Goal: Book appointment/travel/reservation

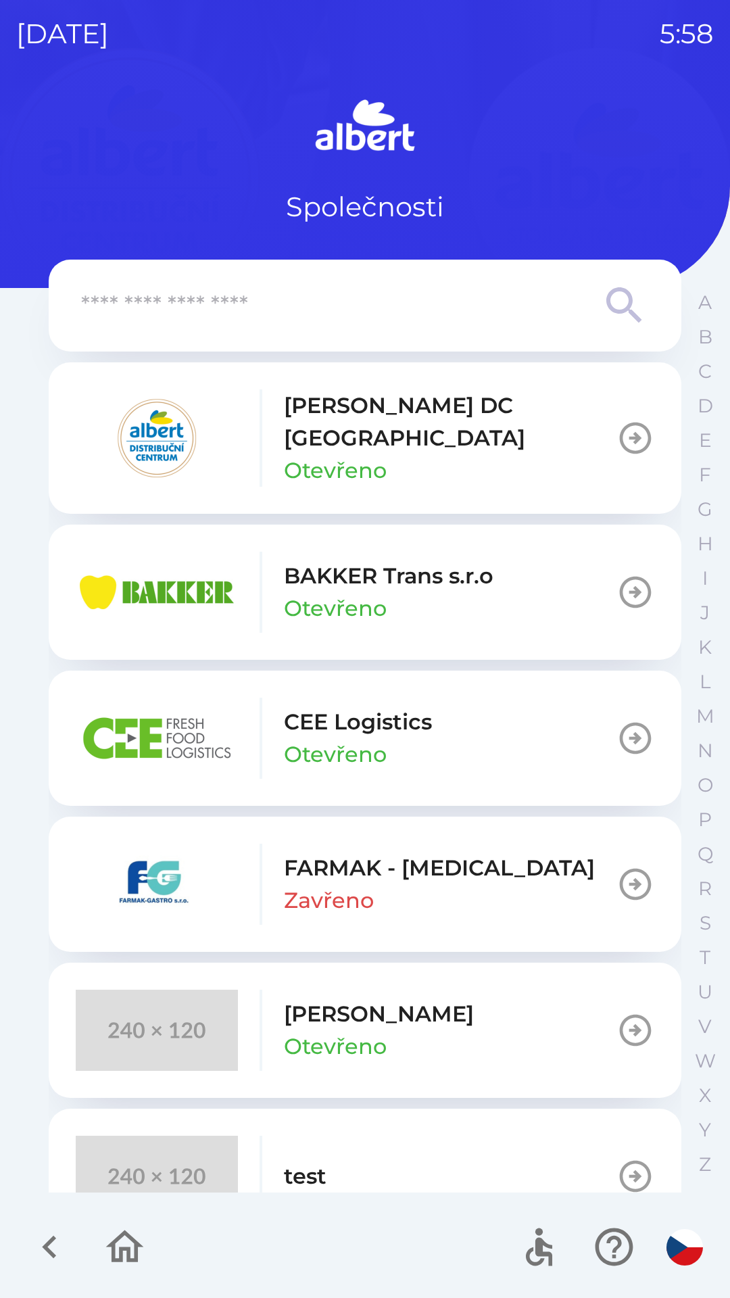
click at [41, 1242] on icon "button" at bounding box center [49, 1247] width 45 height 45
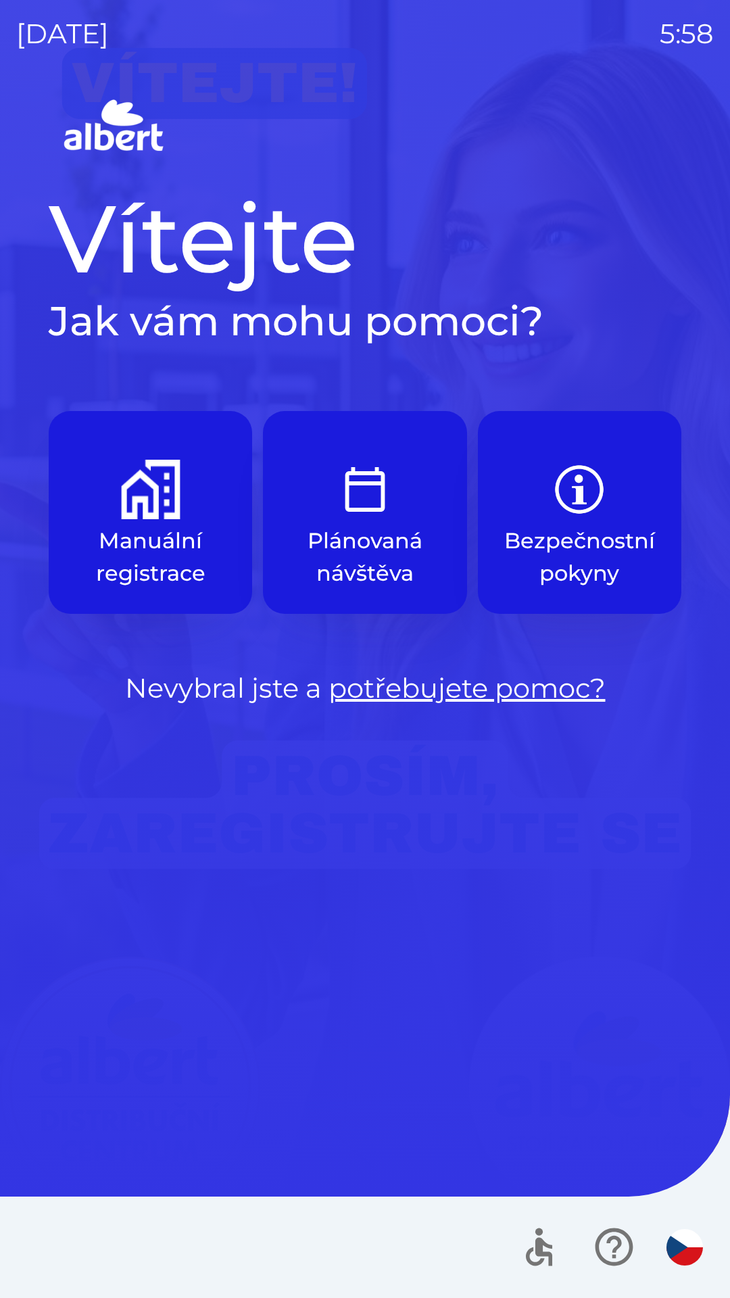
click at [135, 489] on img "button" at bounding box center [151, 490] width 60 height 60
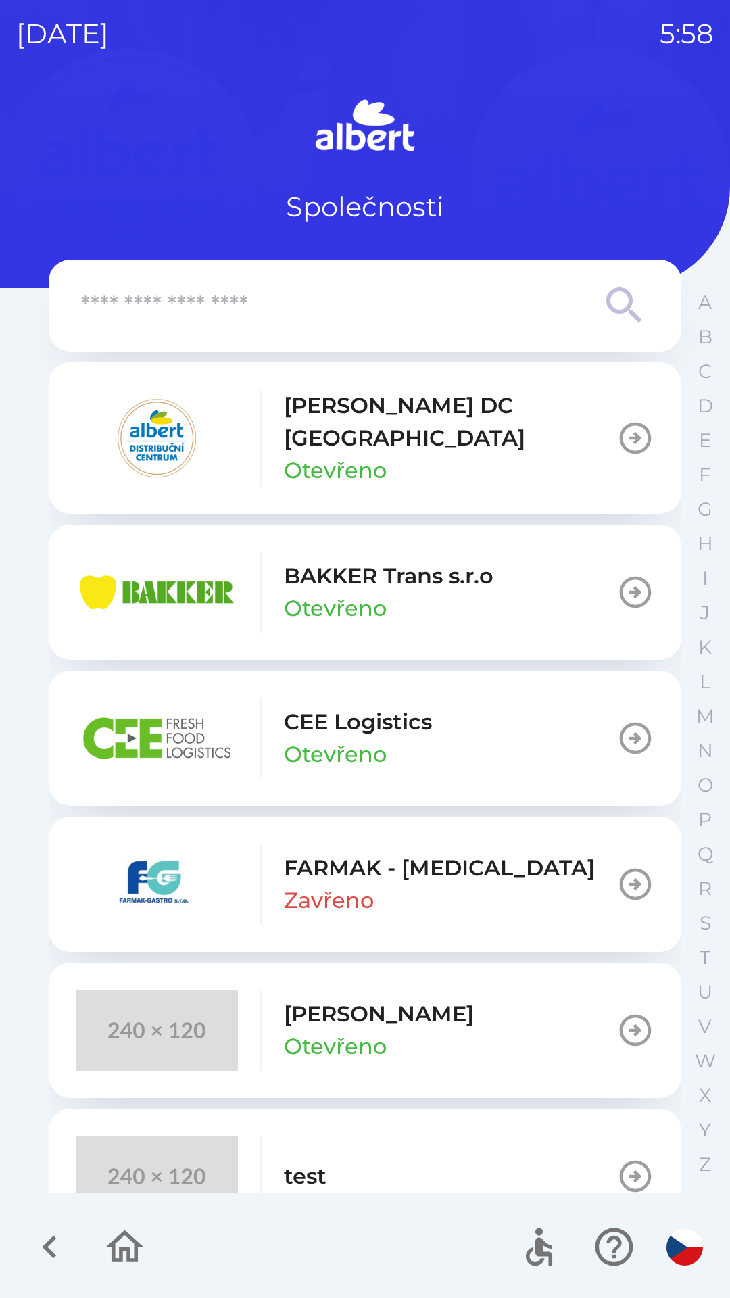
click at [360, 417] on p "[PERSON_NAME] DC [GEOGRAPHIC_DATA]" at bounding box center [450, 421] width 333 height 65
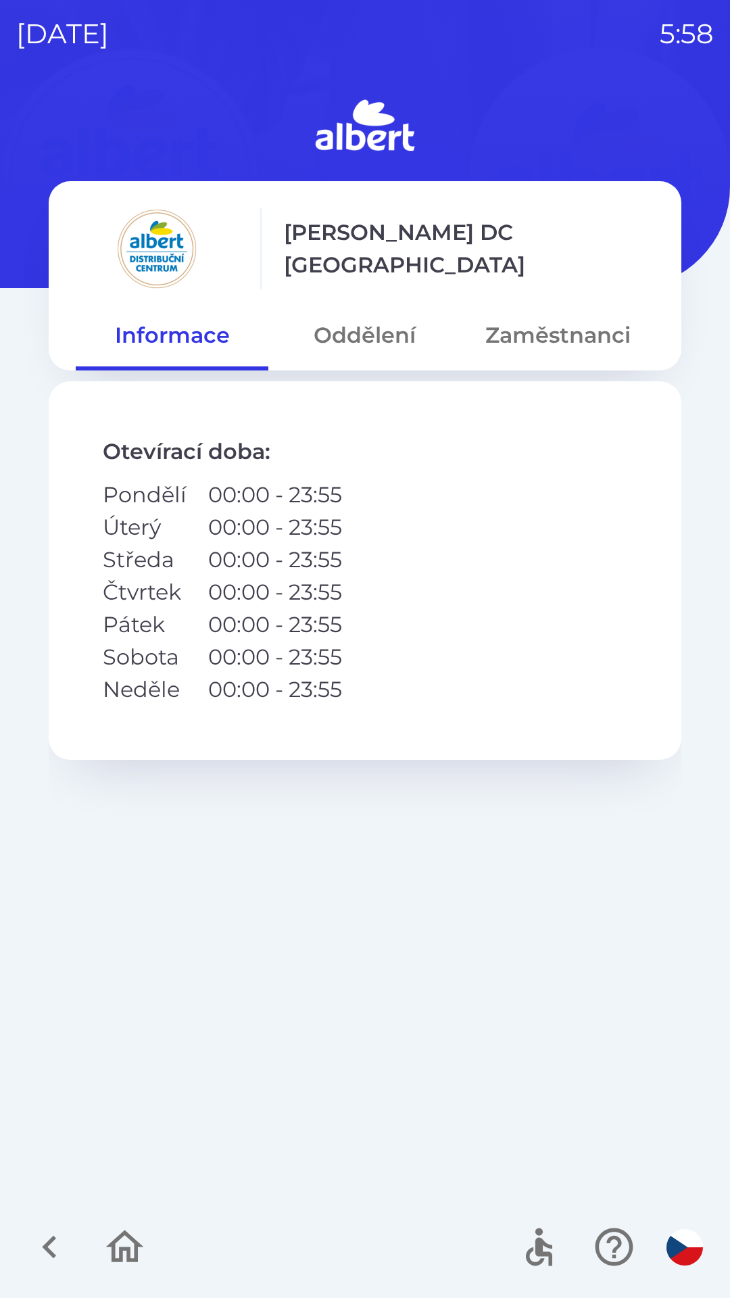
click at [356, 343] on button "Oddělení" at bounding box center [364, 335] width 193 height 49
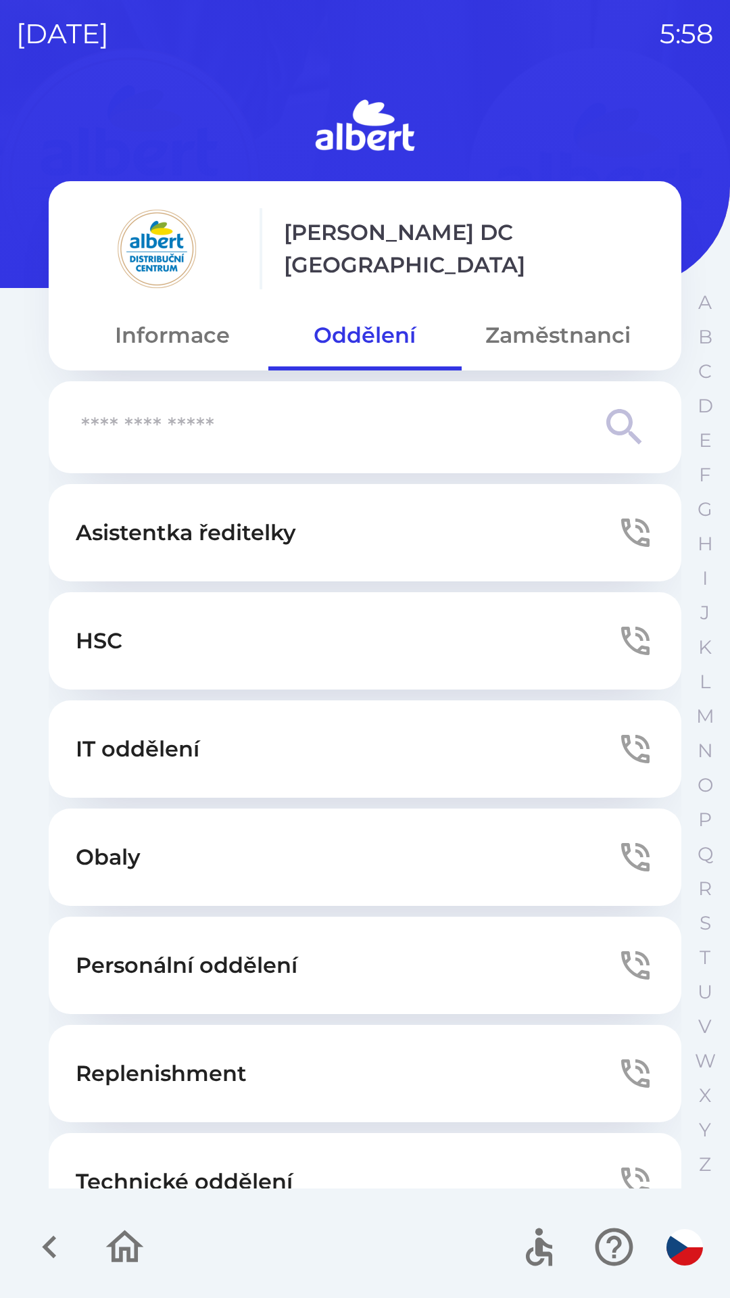
click at [531, 329] on button "Zaměstnanci" at bounding box center [558, 335] width 193 height 49
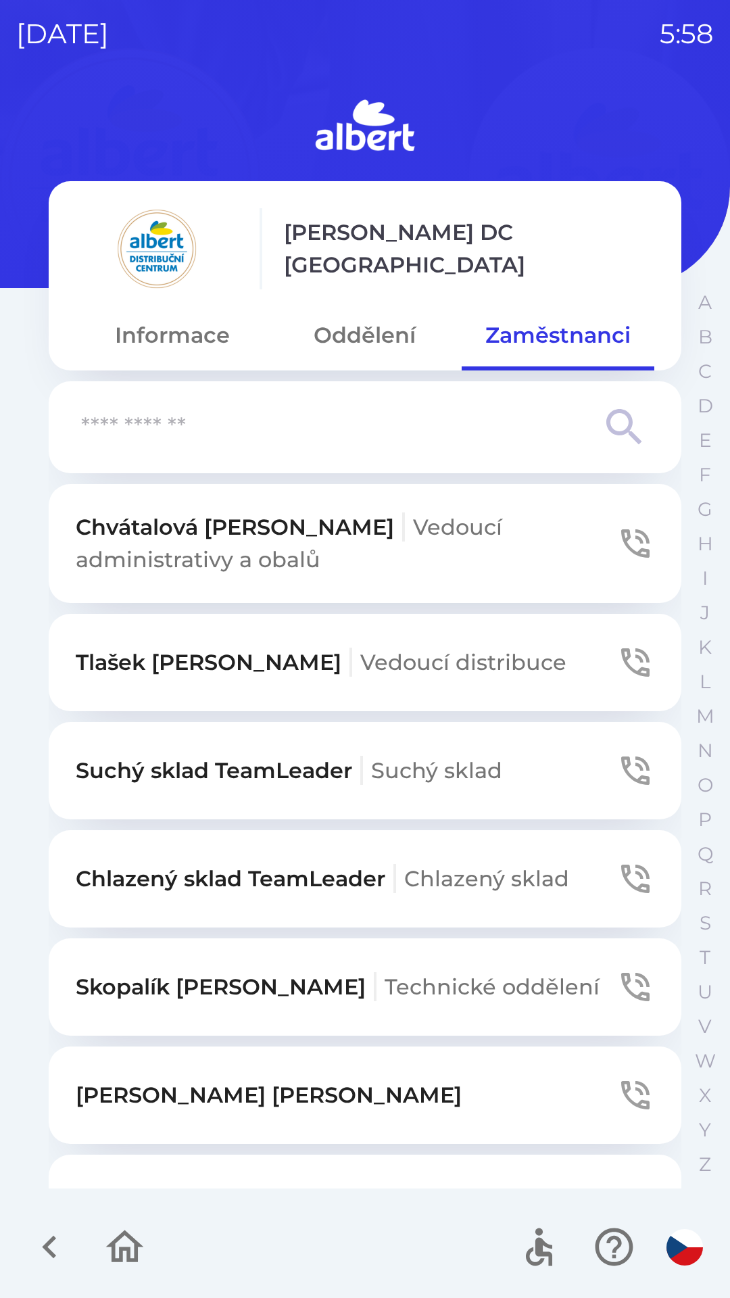
click at [258, 870] on p "Chlazený sklad TeamLeader Chlazený sklad" at bounding box center [323, 879] width 494 height 32
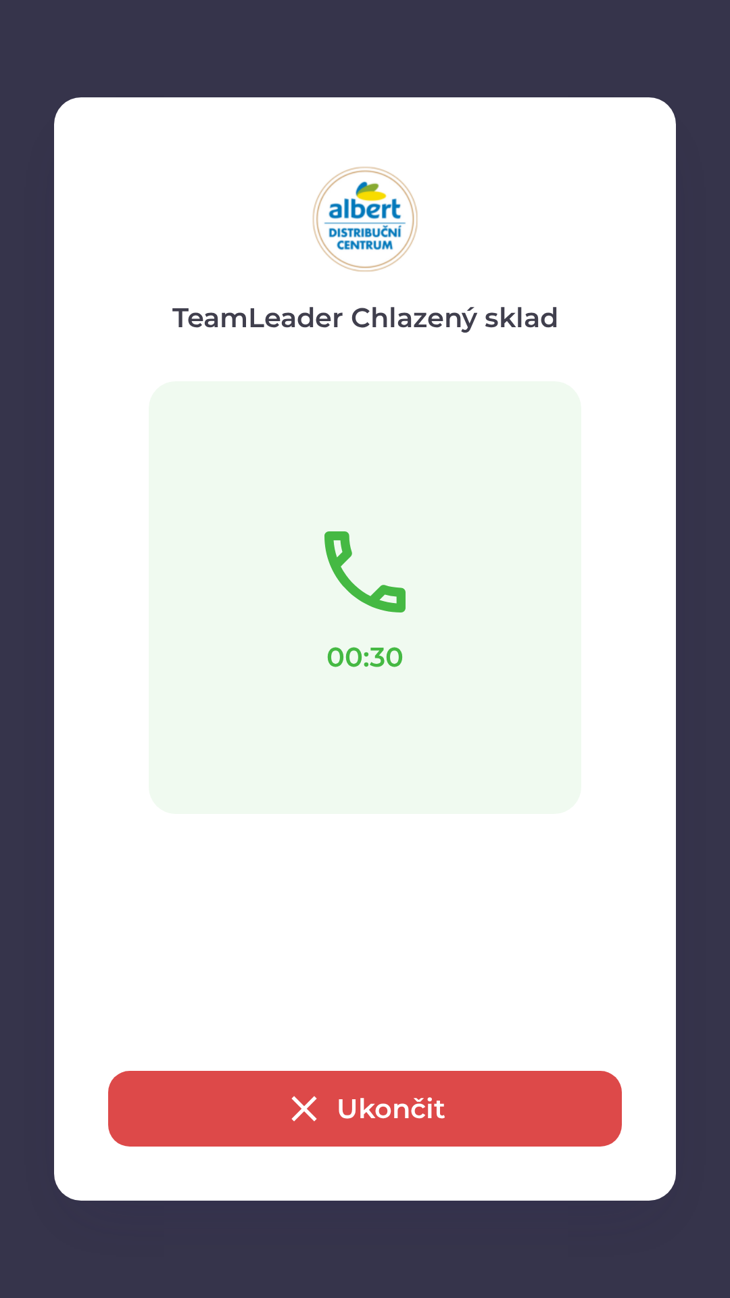
click at [302, 1114] on icon "button" at bounding box center [304, 1108] width 43 height 43
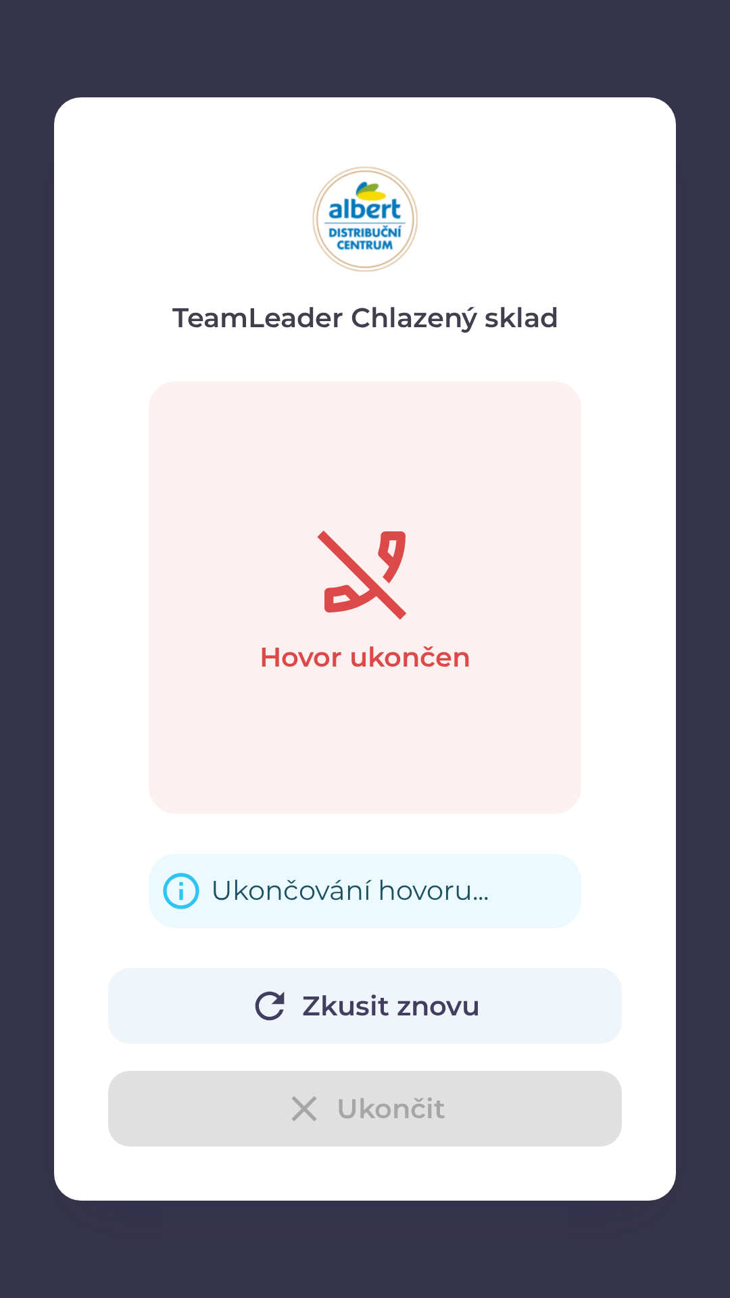
click at [358, 1008] on button "Zkusit znovu" at bounding box center [365, 1006] width 514 height 76
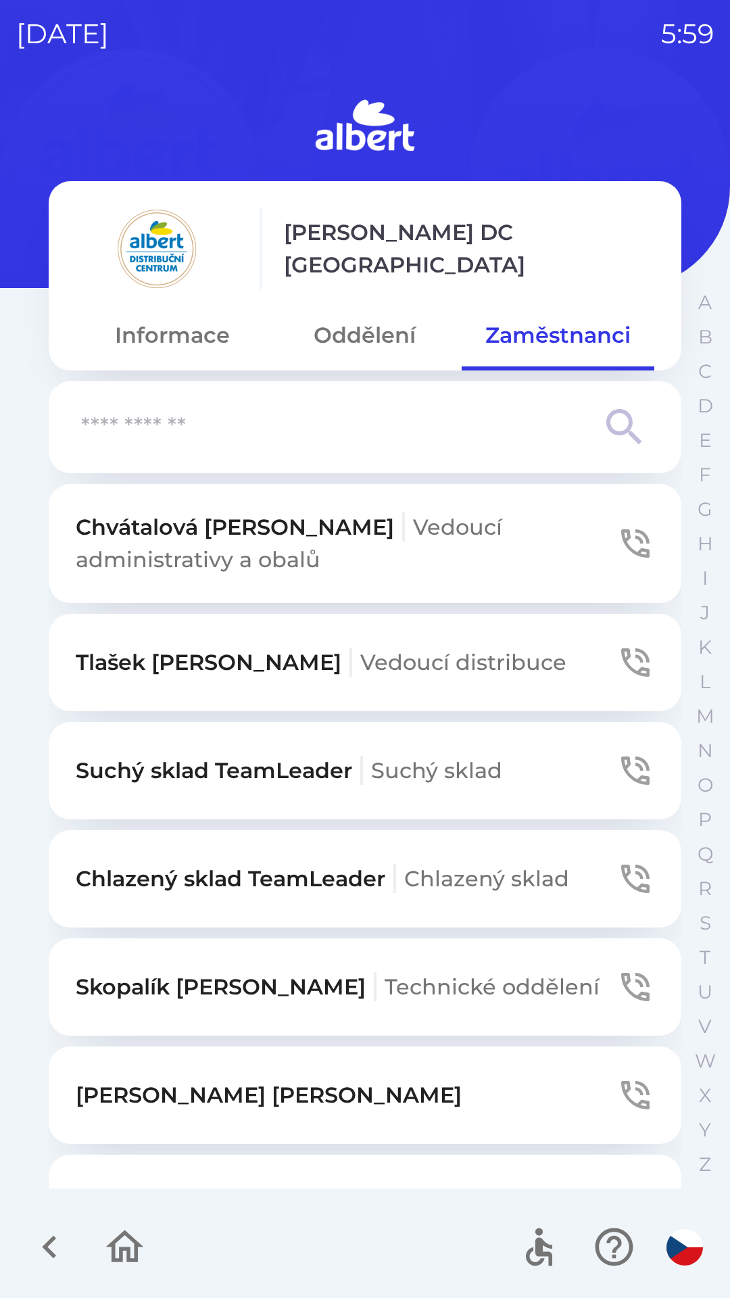
click at [282, 871] on p "Chlazený sklad TeamLeader Chlazený sklad" at bounding box center [323, 879] width 494 height 32
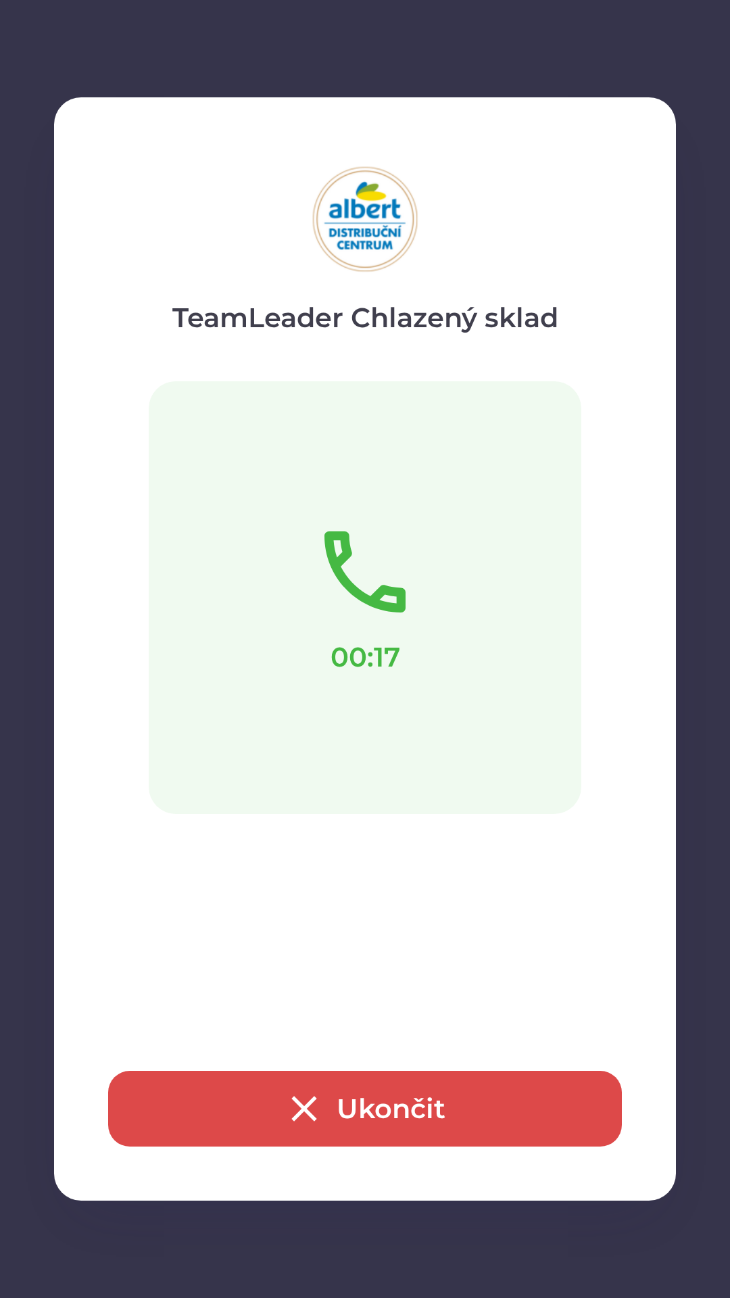
click at [311, 1094] on icon "button" at bounding box center [304, 1108] width 43 height 43
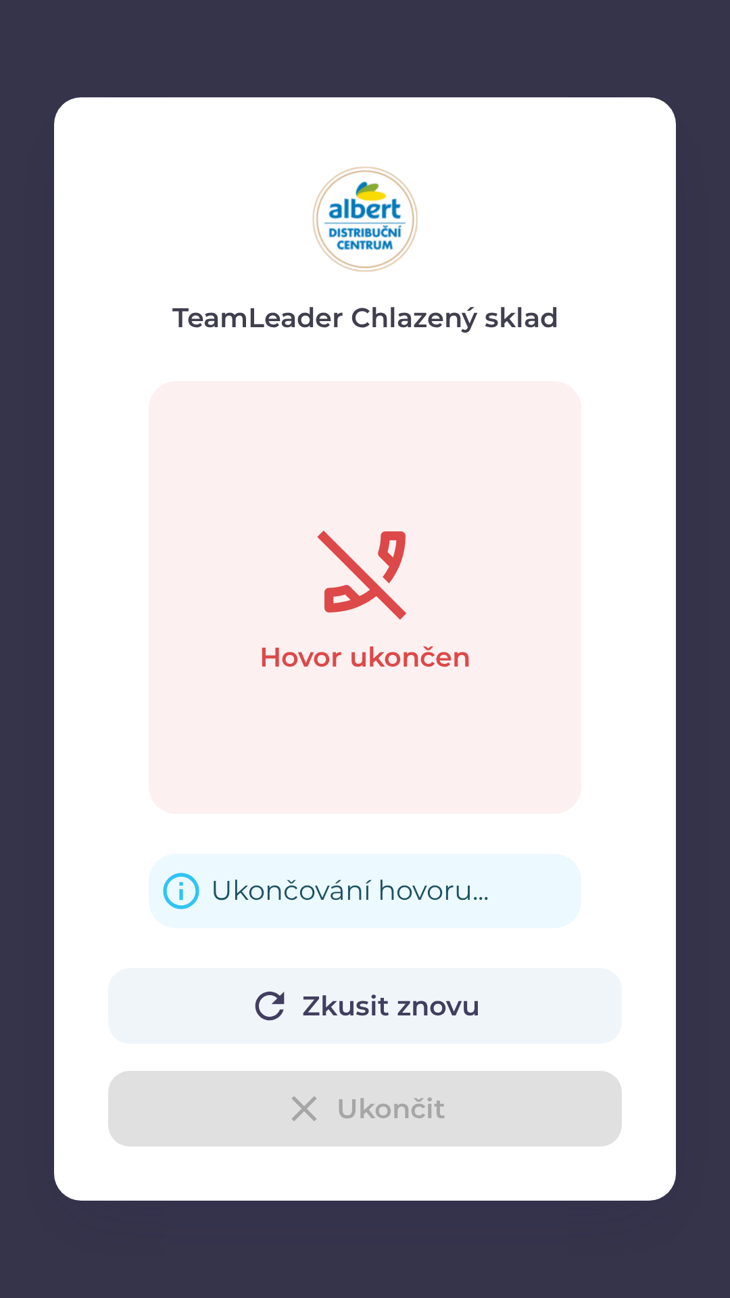
click at [339, 1004] on button "Zkusit znovu" at bounding box center [365, 1006] width 514 height 76
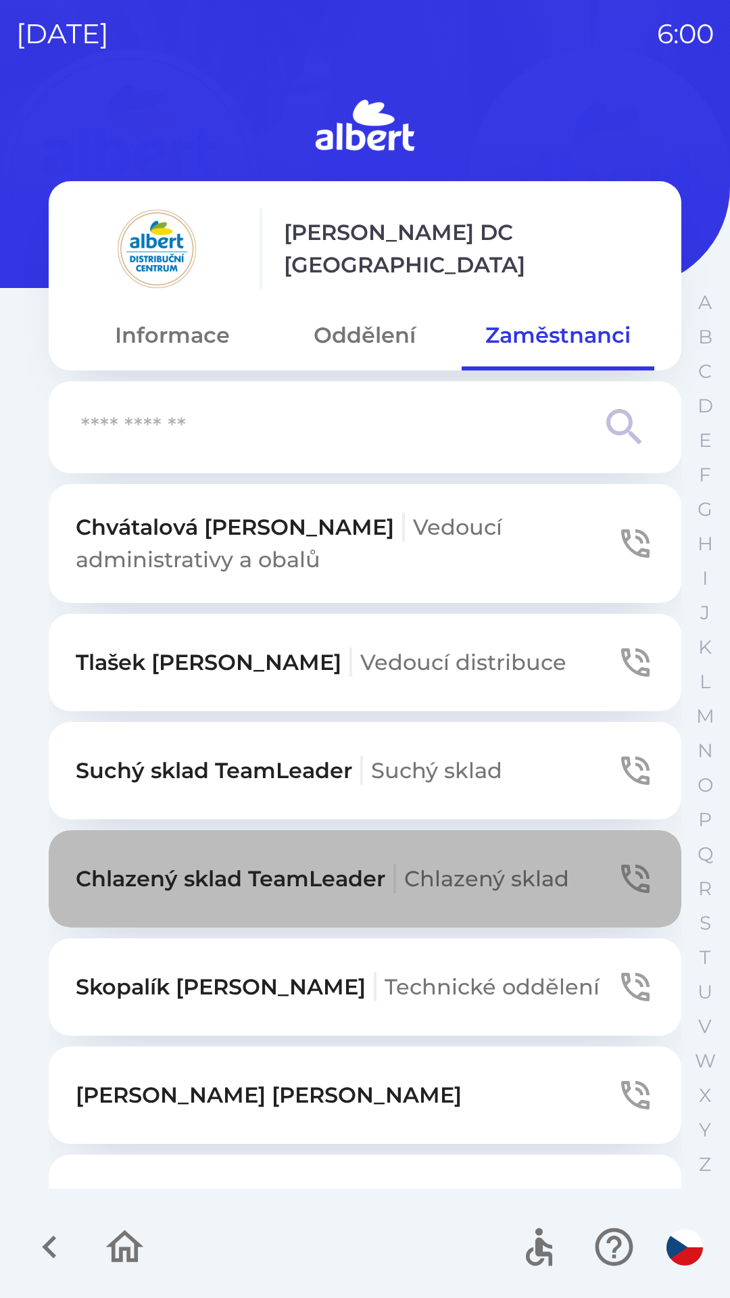
click at [373, 874] on p "Chlazený sklad TeamLeader Chlazený sklad" at bounding box center [323, 879] width 494 height 32
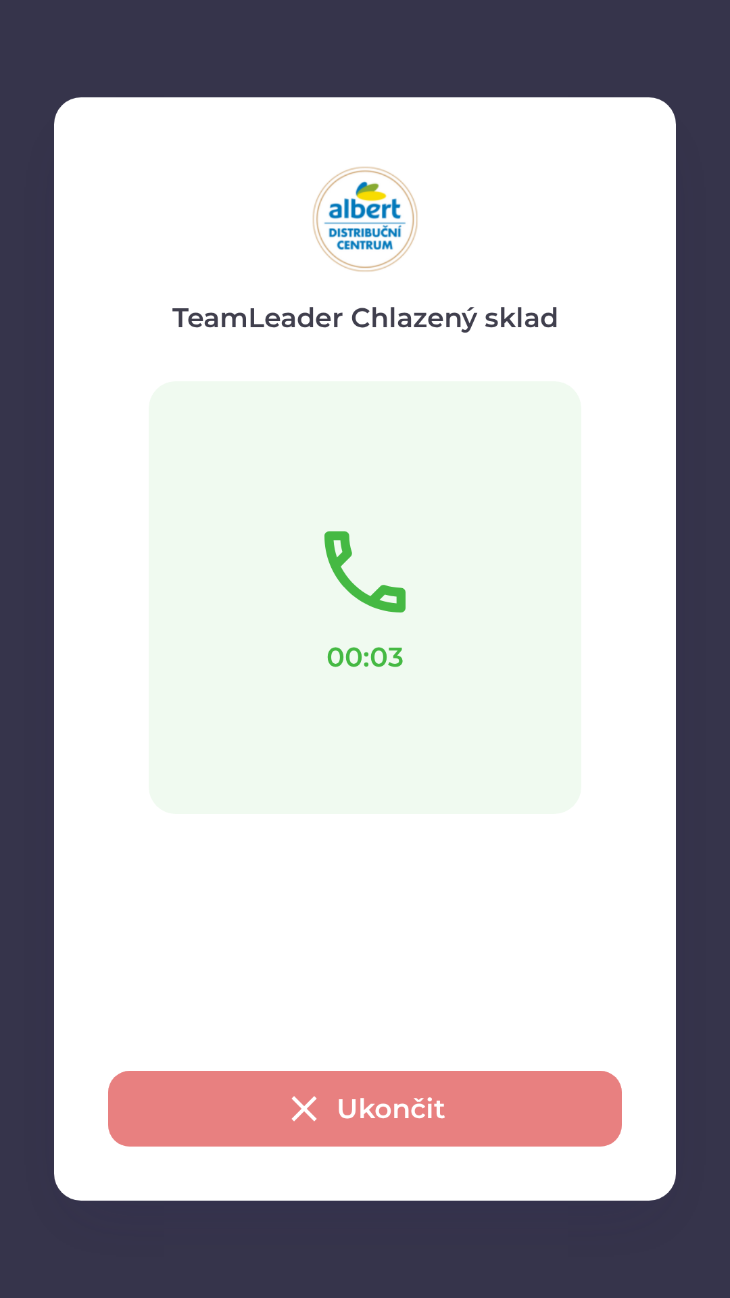
click at [310, 1102] on icon "button" at bounding box center [303, 1108] width 25 height 25
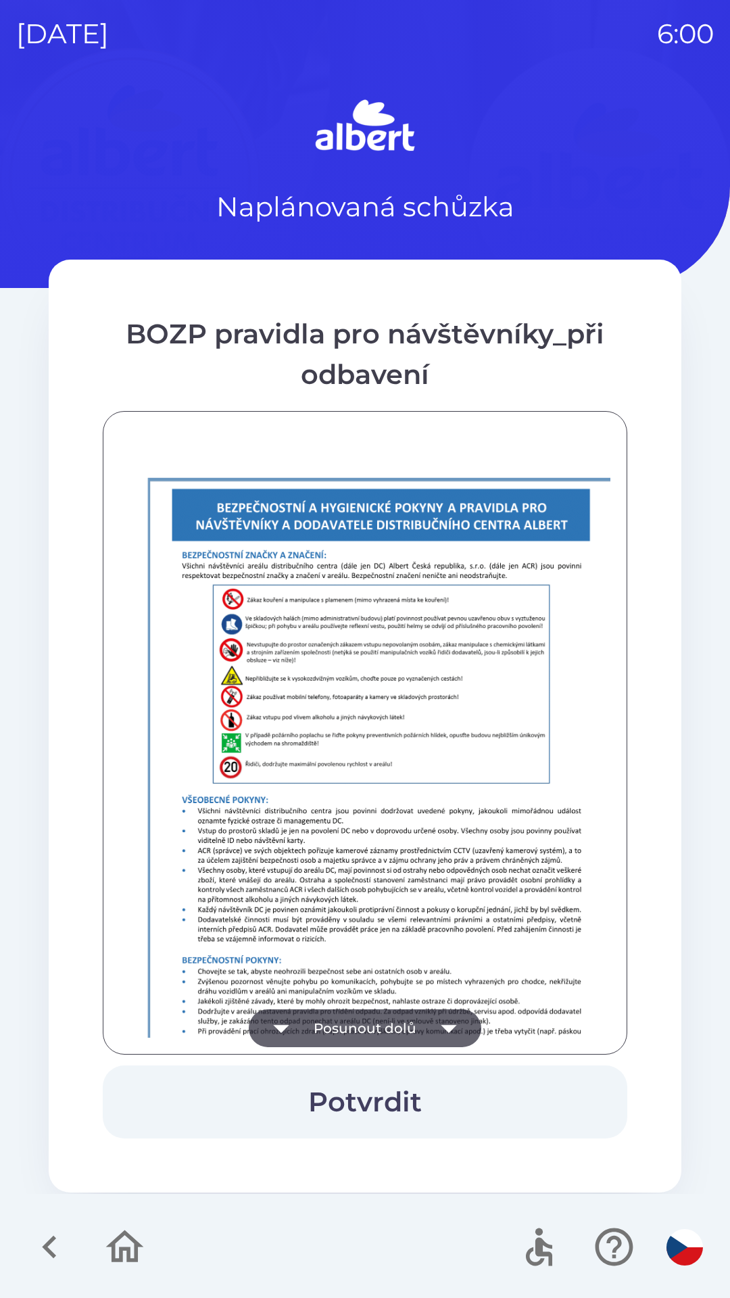
click at [342, 1042] on button "Posunout dolů" at bounding box center [365, 1029] width 233 height 38
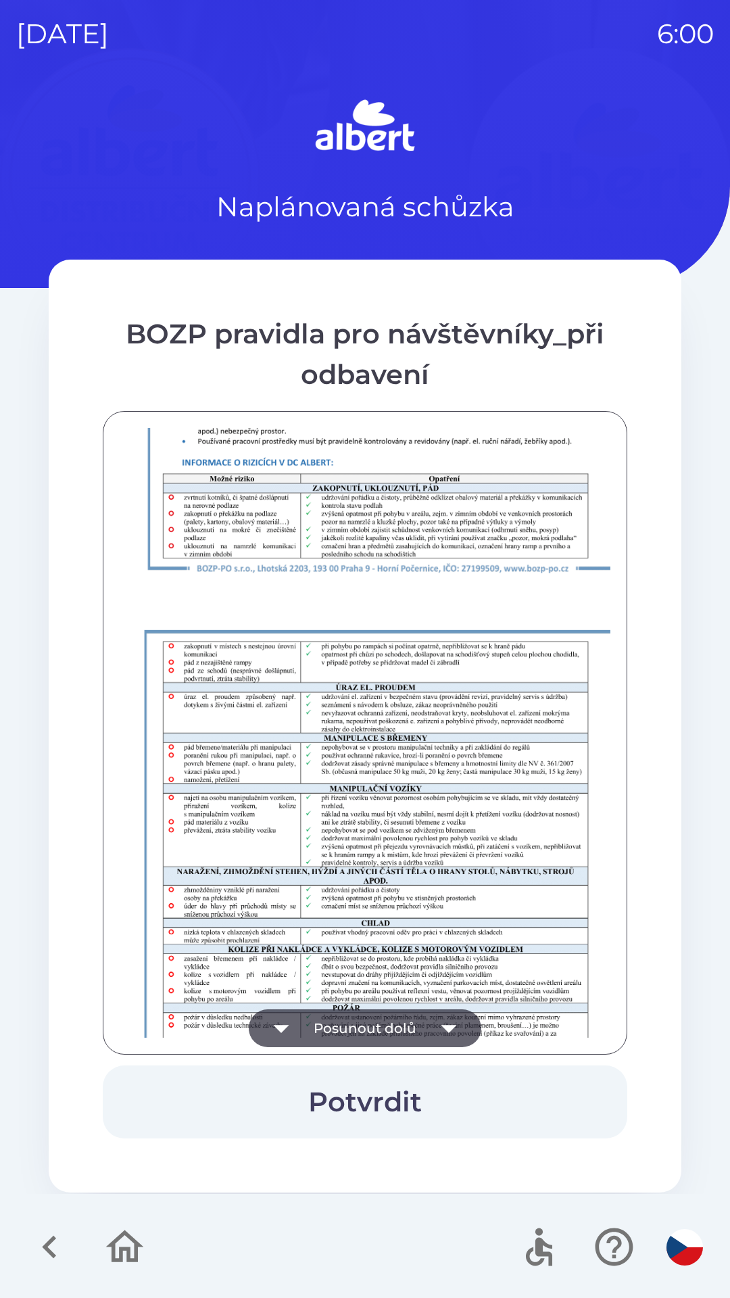
click at [394, 1018] on button "Posunout dolů" at bounding box center [365, 1029] width 233 height 38
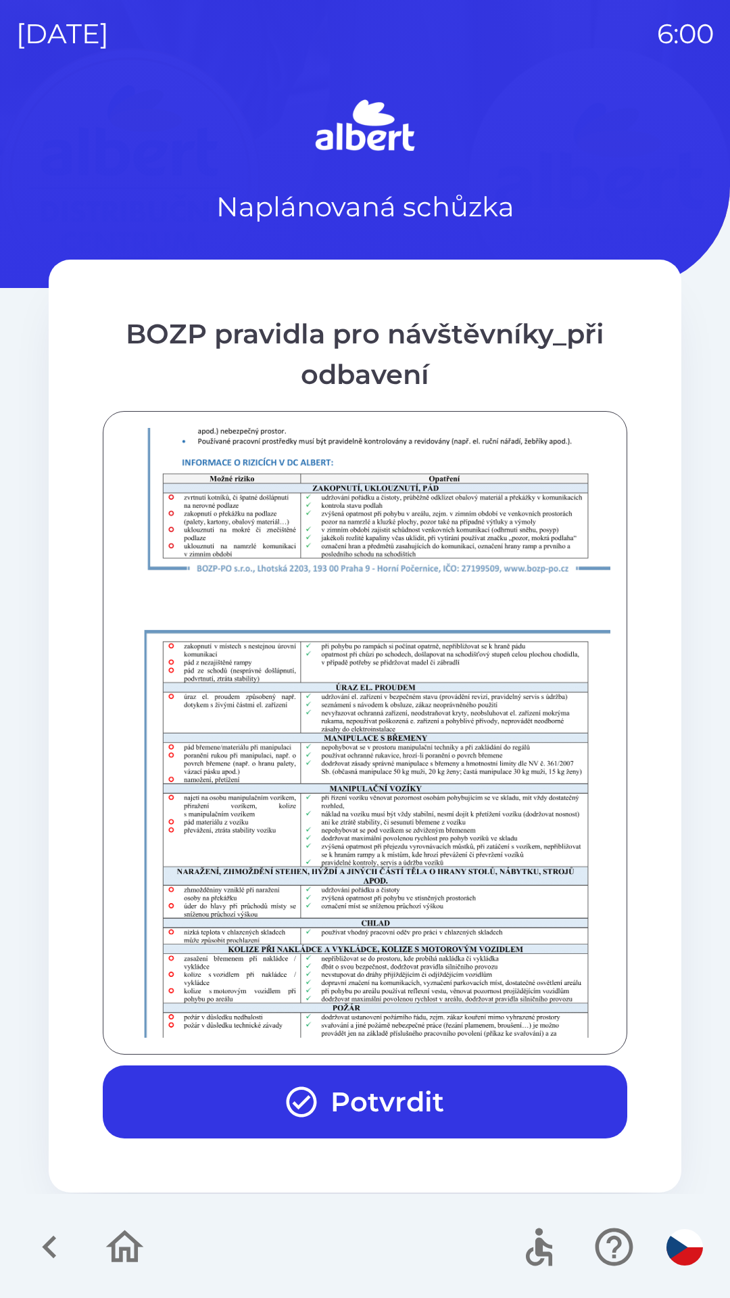
scroll to position [949, 0]
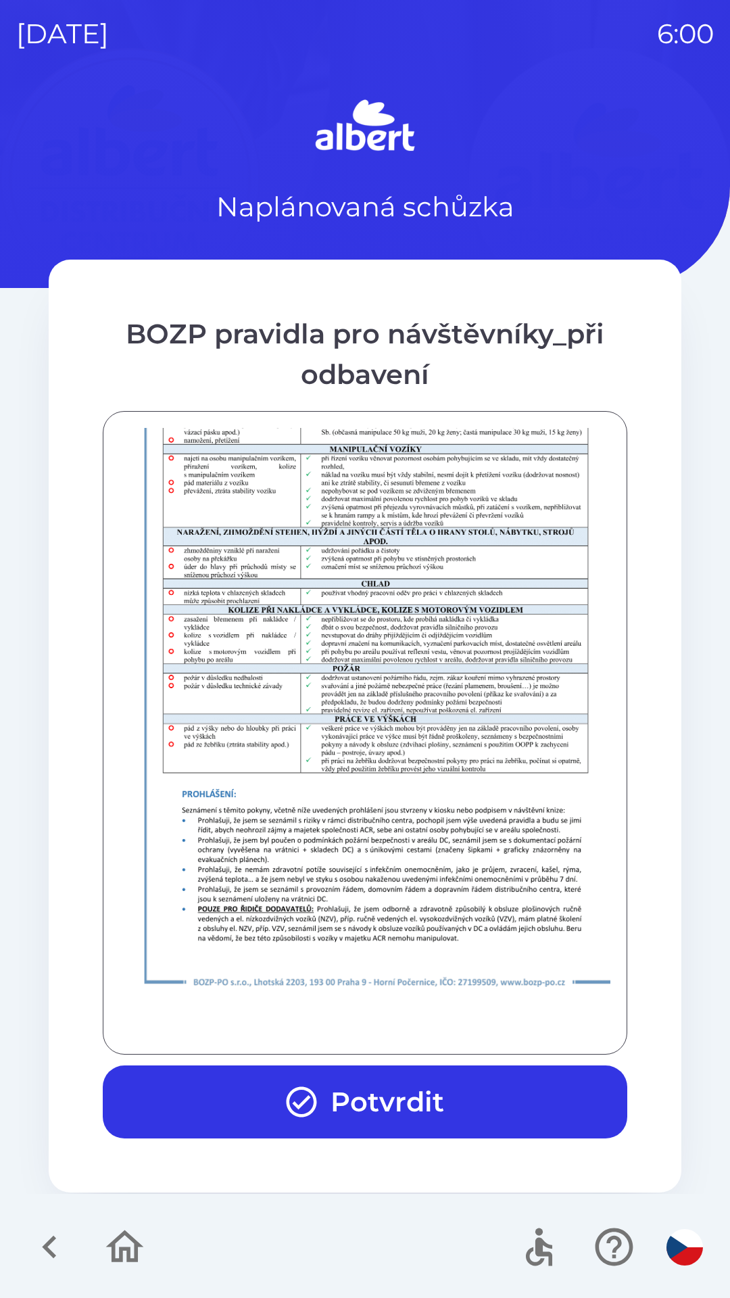
click at [379, 1092] on button "Potvrdit" at bounding box center [365, 1102] width 525 height 73
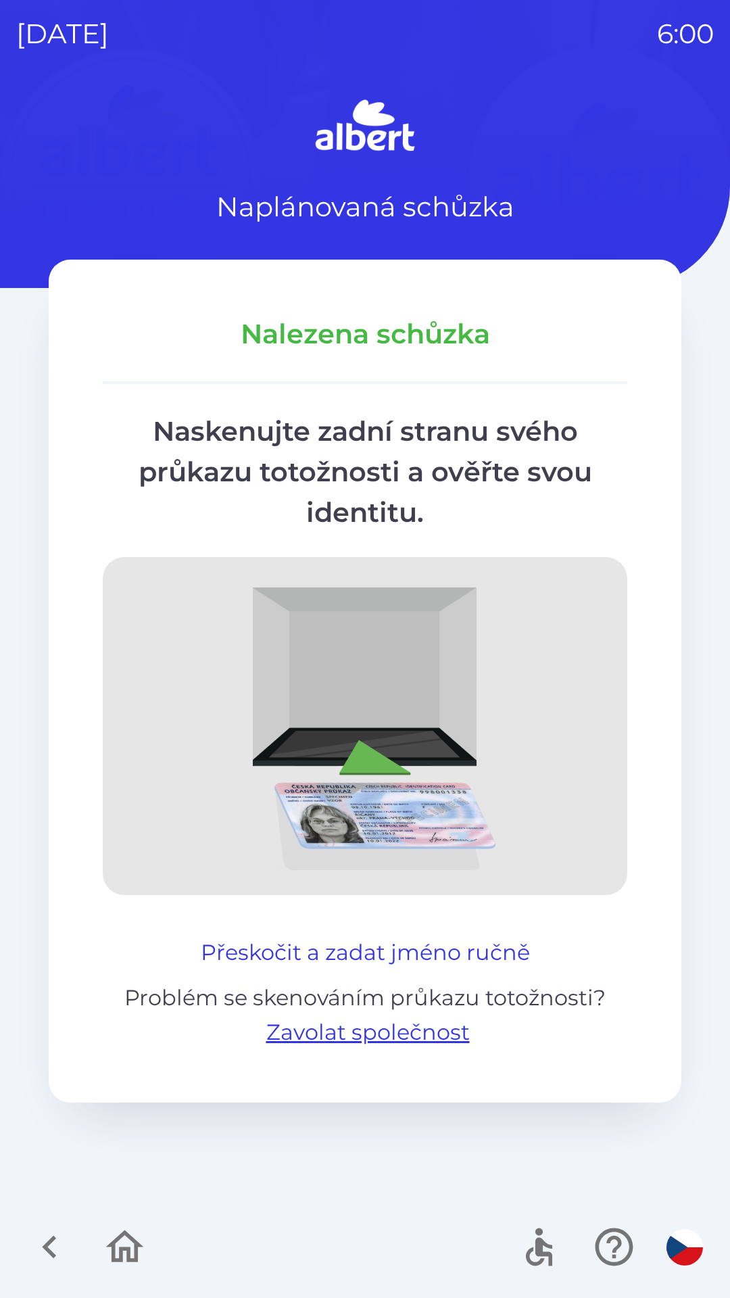
click at [408, 950] on button "Přeskočit a zadat jméno ručně" at bounding box center [365, 952] width 340 height 32
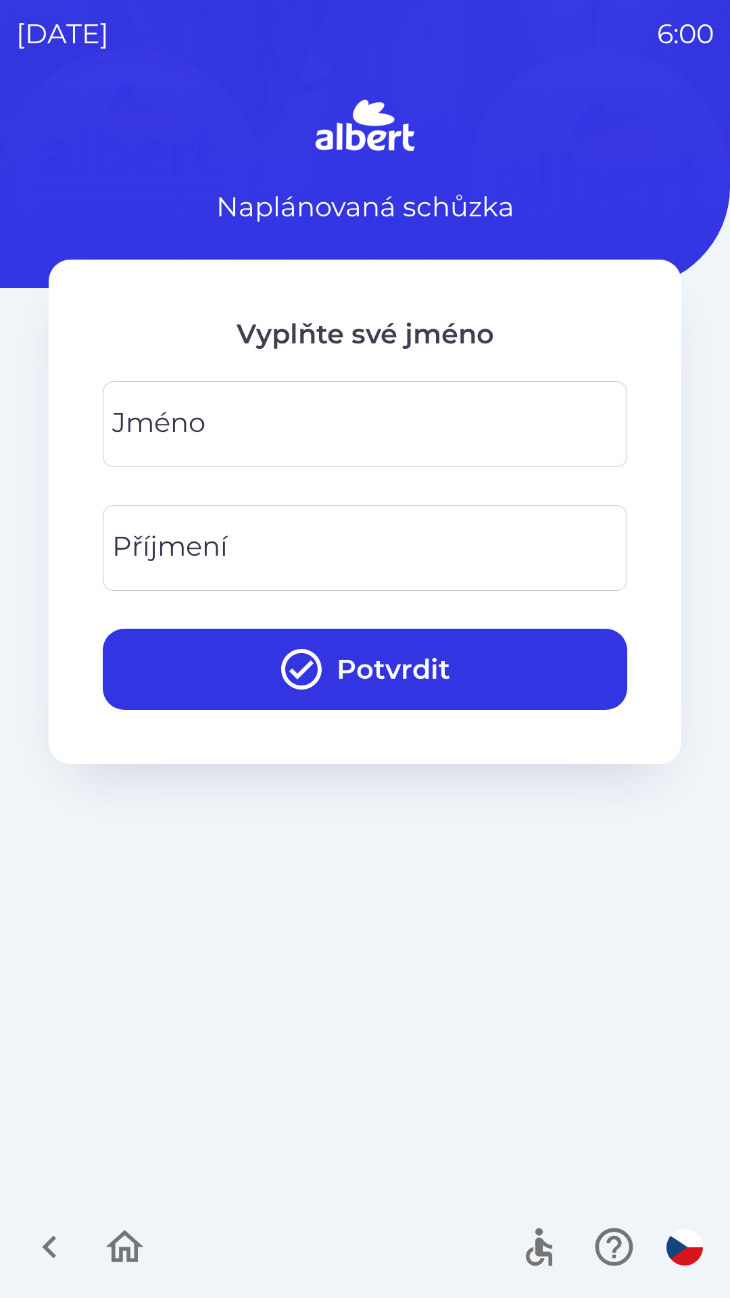
click at [244, 431] on input "Jméno" at bounding box center [365, 424] width 492 height 53
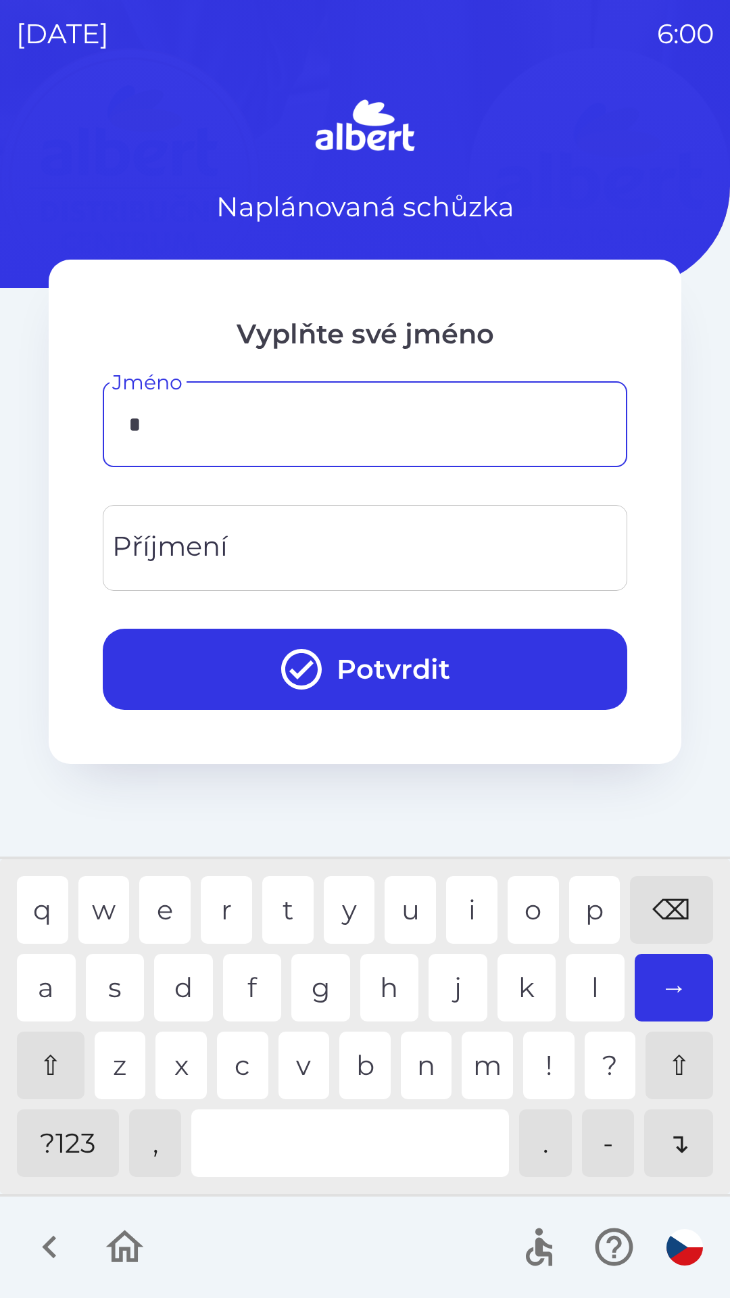
click at [298, 1064] on div "v" at bounding box center [304, 1066] width 51 height 68
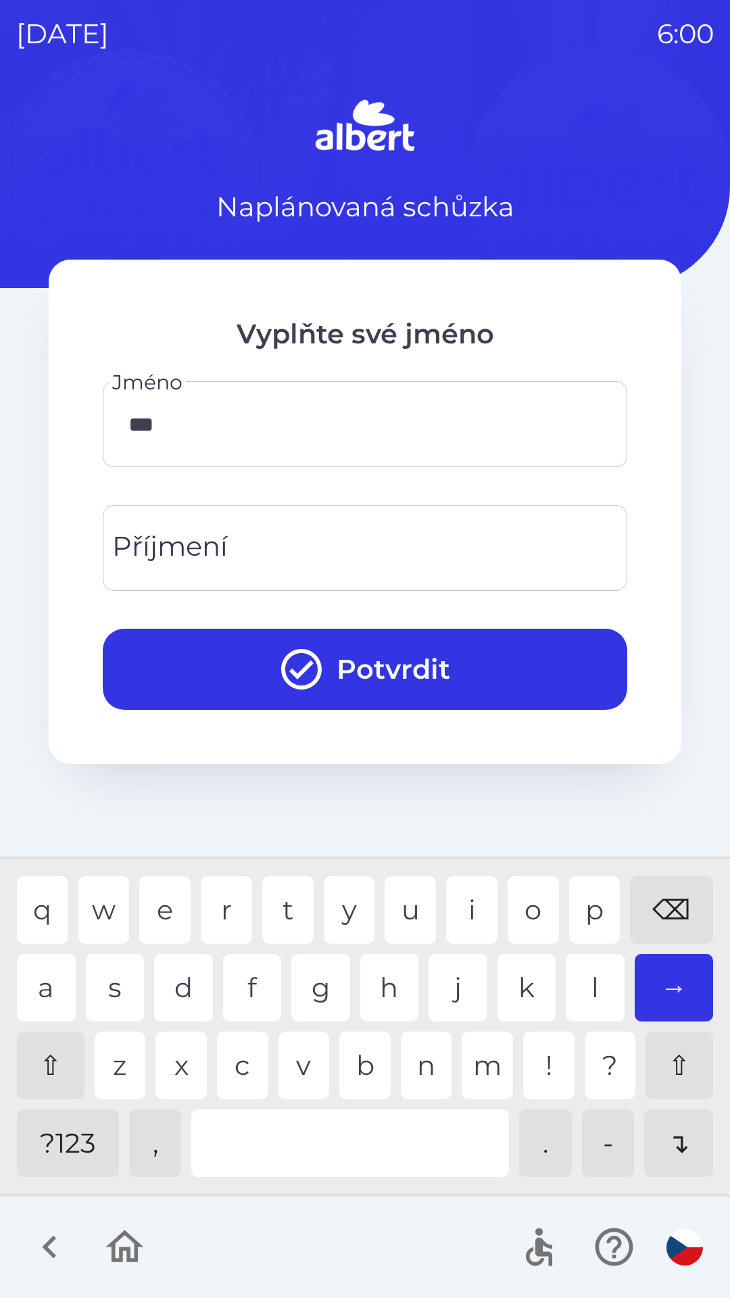
click at [411, 1052] on div "n" at bounding box center [426, 1066] width 51 height 68
click at [191, 978] on div "d" at bounding box center [183, 988] width 59 height 68
type input "*******"
click at [57, 966] on div "a" at bounding box center [46, 988] width 59 height 68
click at [250, 548] on input "Příjmení" at bounding box center [365, 547] width 492 height 53
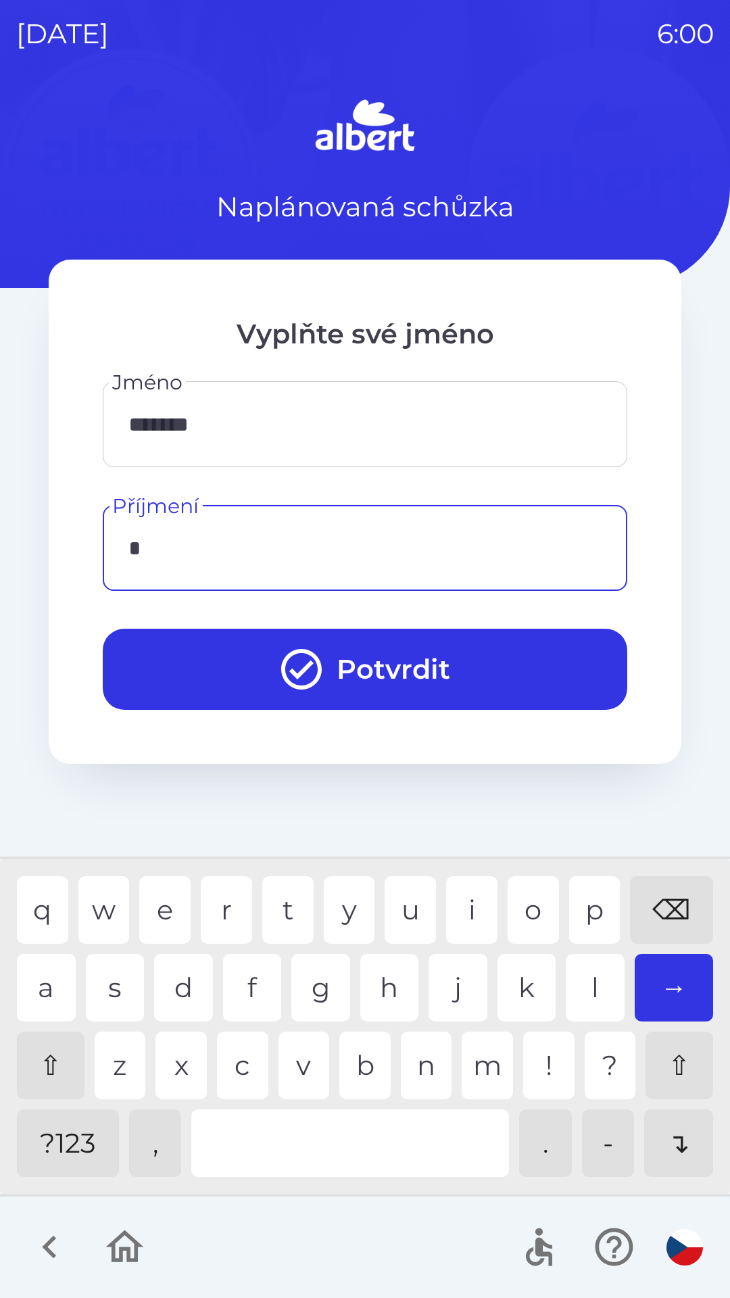
click at [588, 894] on div "p" at bounding box center [594, 910] width 51 height 68
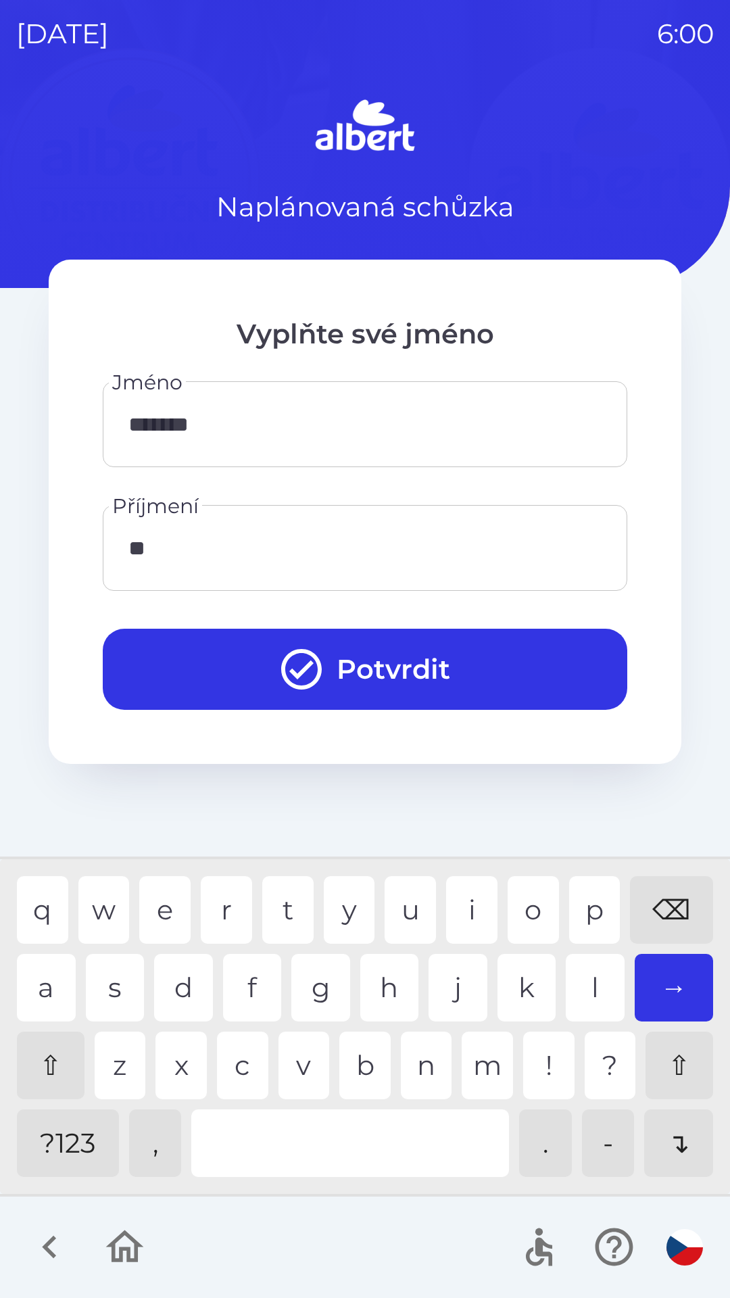
click at [149, 906] on div "e" at bounding box center [164, 910] width 51 height 68
type input "********"
click at [35, 968] on div "a" at bounding box center [46, 988] width 59 height 68
click at [359, 663] on button "Potvrdit" at bounding box center [365, 669] width 525 height 81
